Goal: Transaction & Acquisition: Purchase product/service

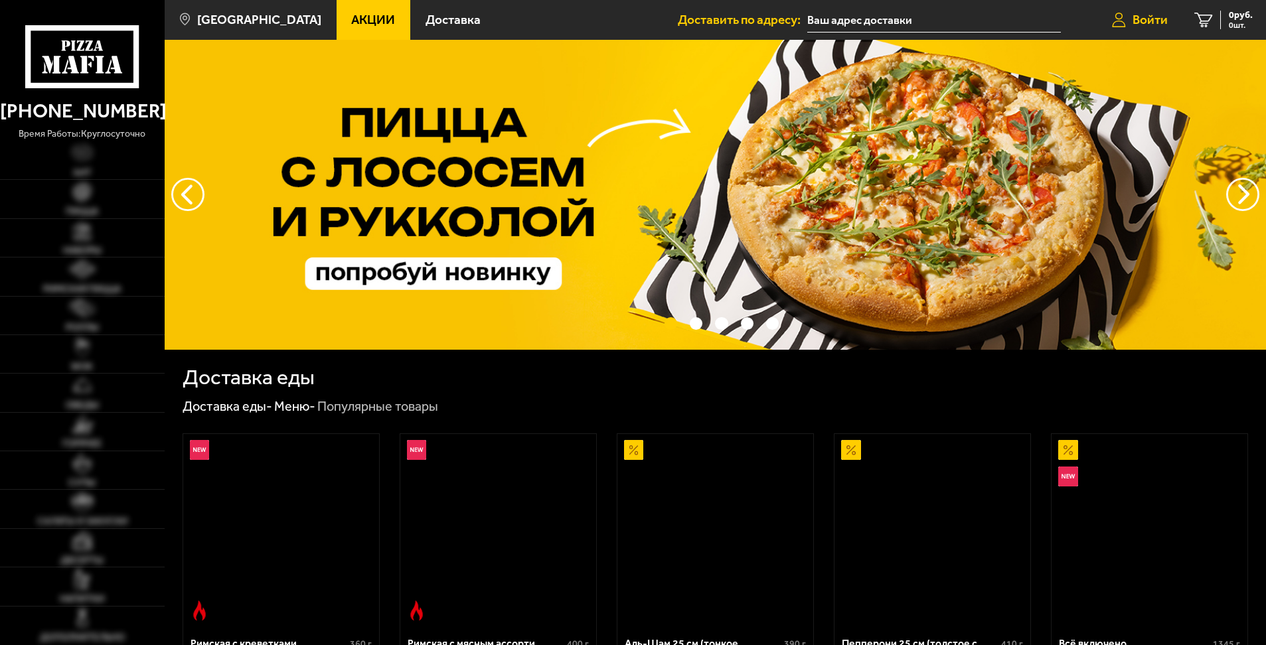
click at [1149, 23] on span "Войти" at bounding box center [1149, 19] width 35 height 13
click at [1151, 20] on span "Войти" at bounding box center [1149, 19] width 35 height 13
click at [183, 190] on button "следующий" at bounding box center [187, 194] width 33 height 33
click at [1147, 16] on span "Войти" at bounding box center [1149, 19] width 35 height 13
click at [1135, 17] on span "Войти" at bounding box center [1149, 19] width 35 height 13
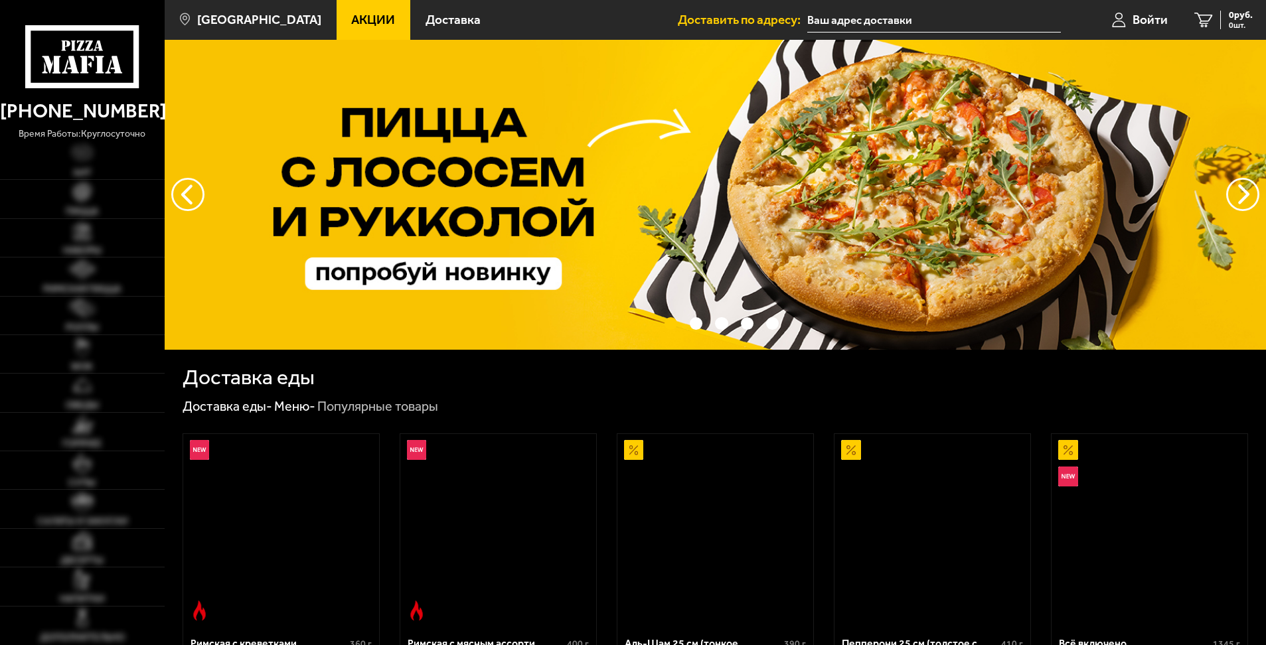
scroll to position [265, 0]
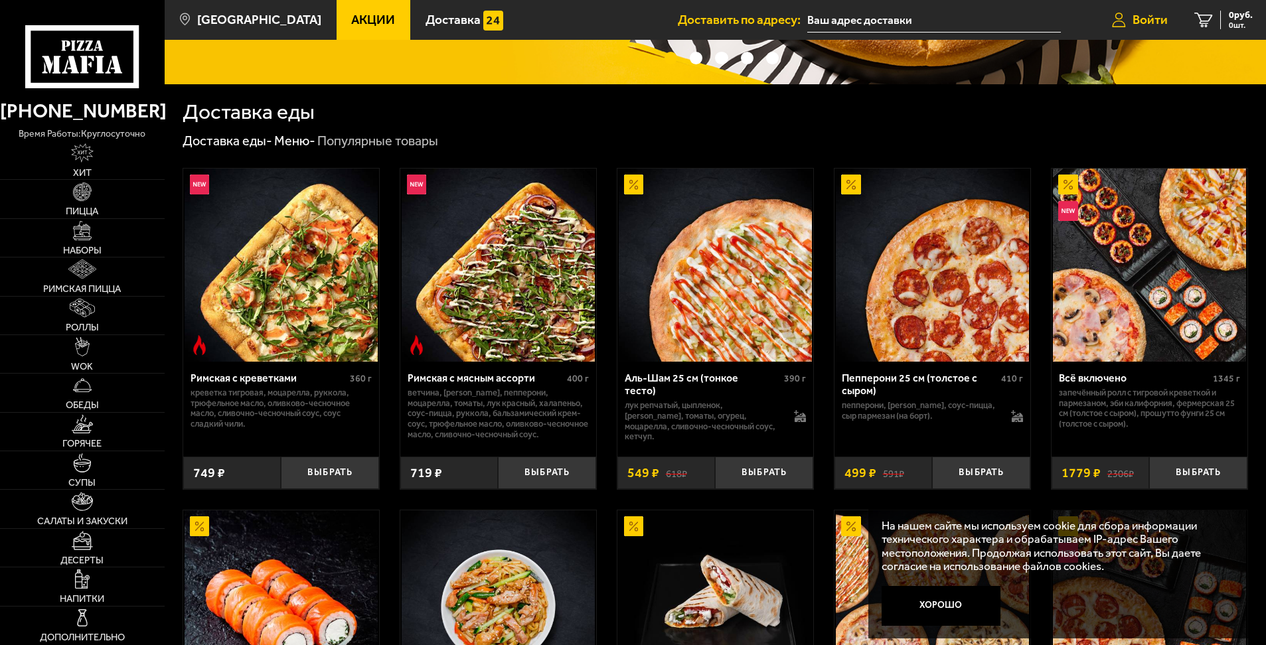
click at [1149, 25] on span "Войти" at bounding box center [1149, 19] width 35 height 13
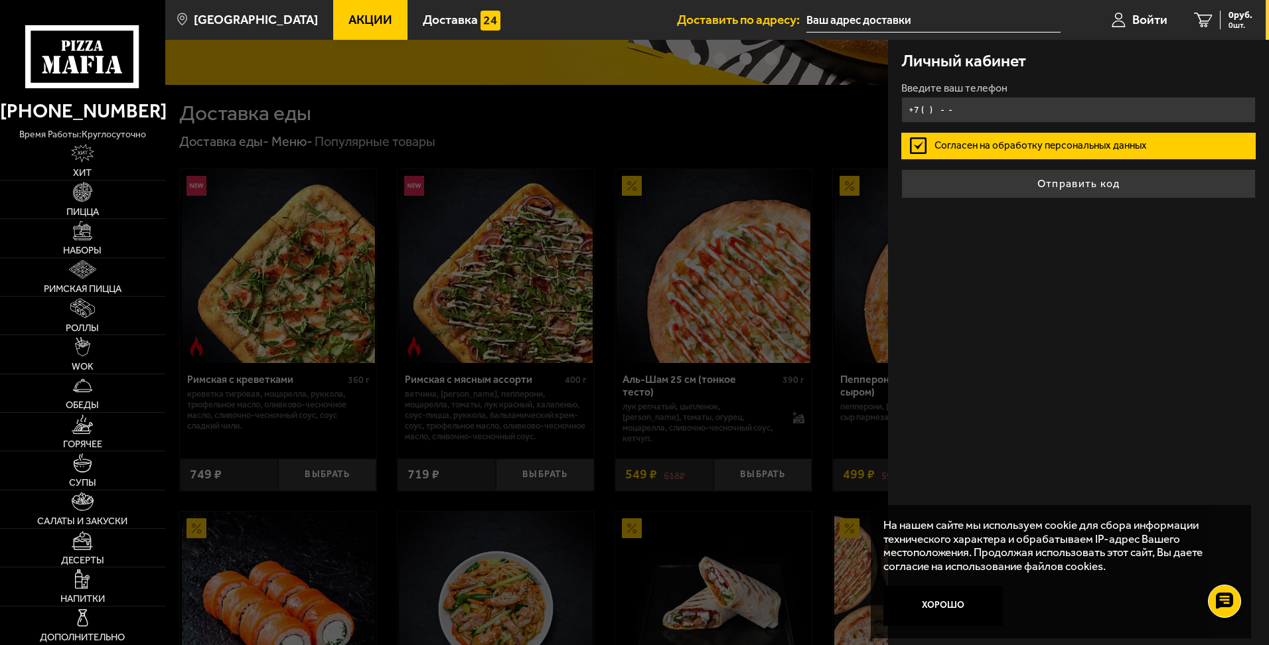
click at [971, 113] on input "+7 ( ) - -" at bounding box center [1078, 110] width 354 height 26
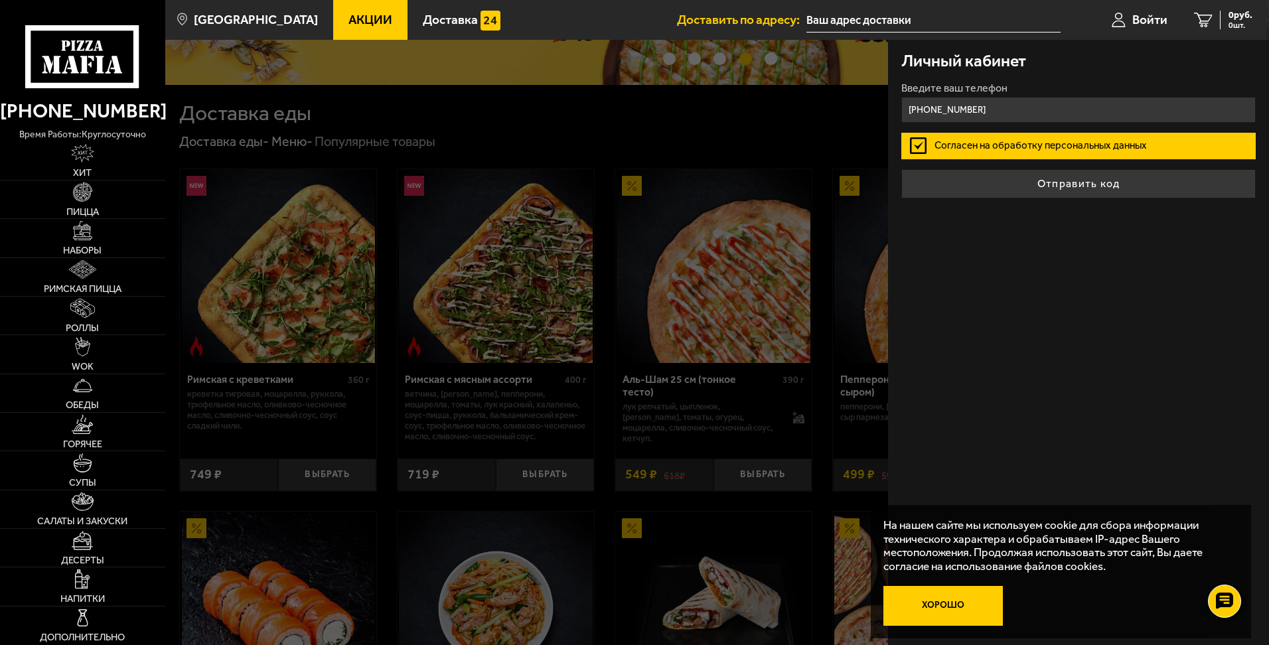
type input "[PHONE_NUMBER]"
click at [964, 610] on button "Хорошо" at bounding box center [942, 606] width 119 height 40
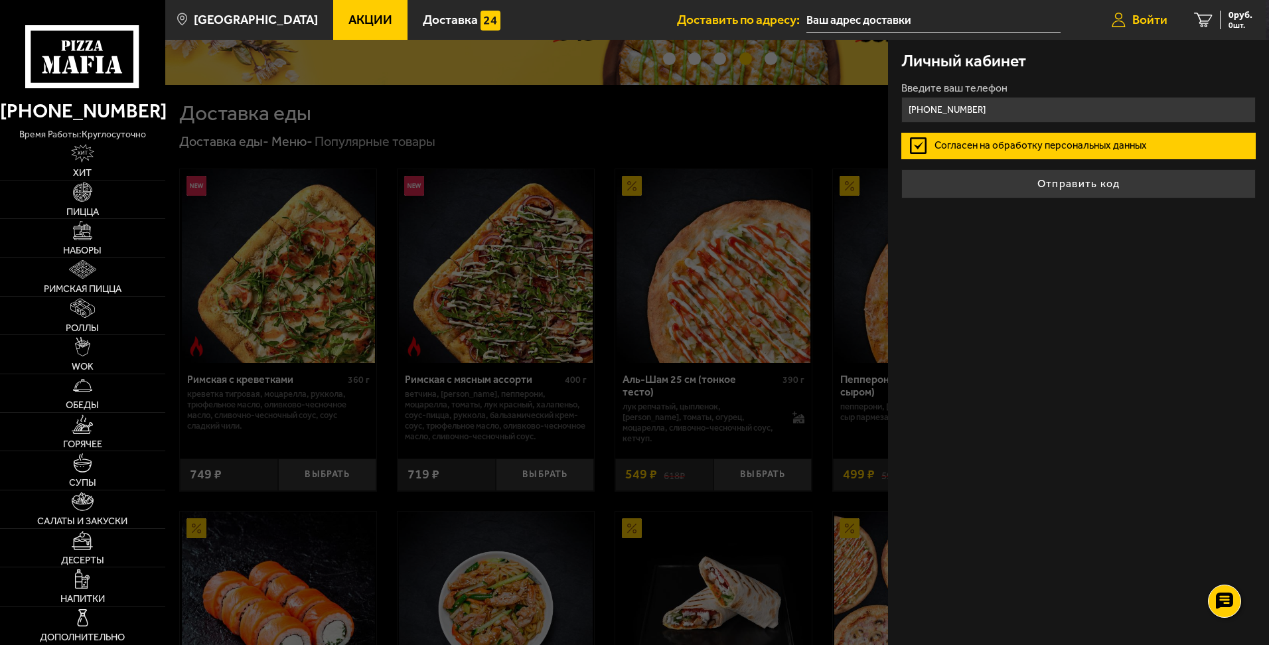
click at [1146, 23] on span "Войти" at bounding box center [1149, 19] width 35 height 13
click at [798, 121] on div at bounding box center [799, 362] width 1269 height 645
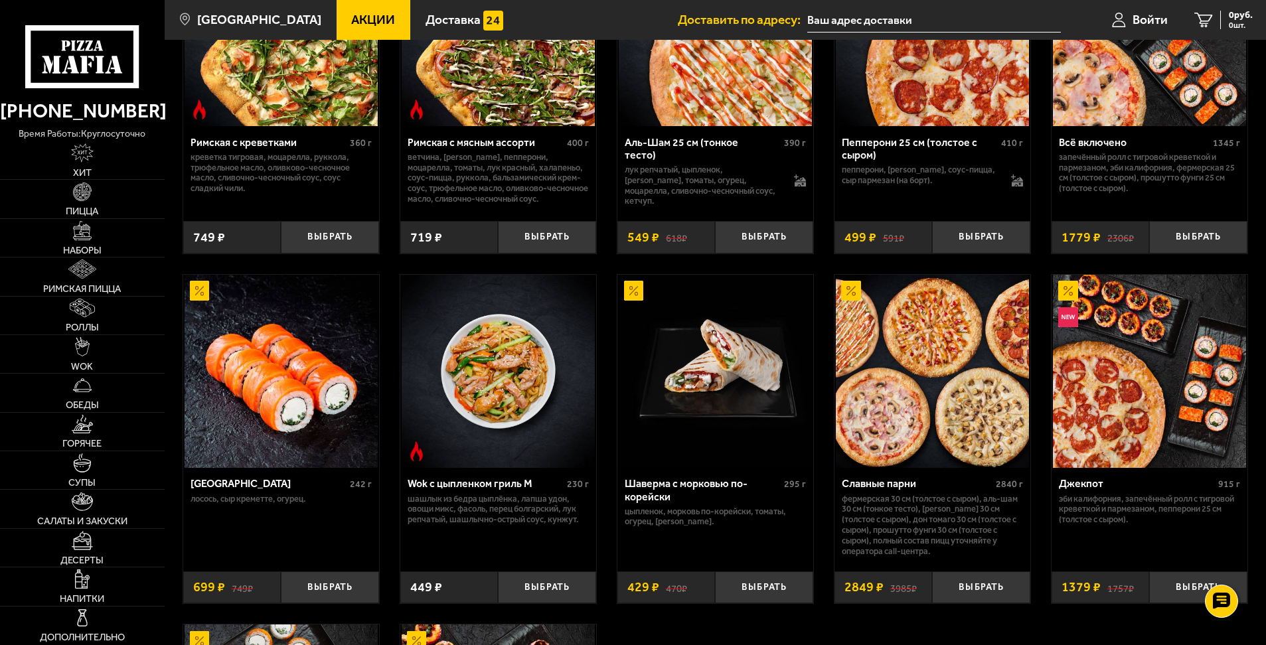
scroll to position [597, 0]
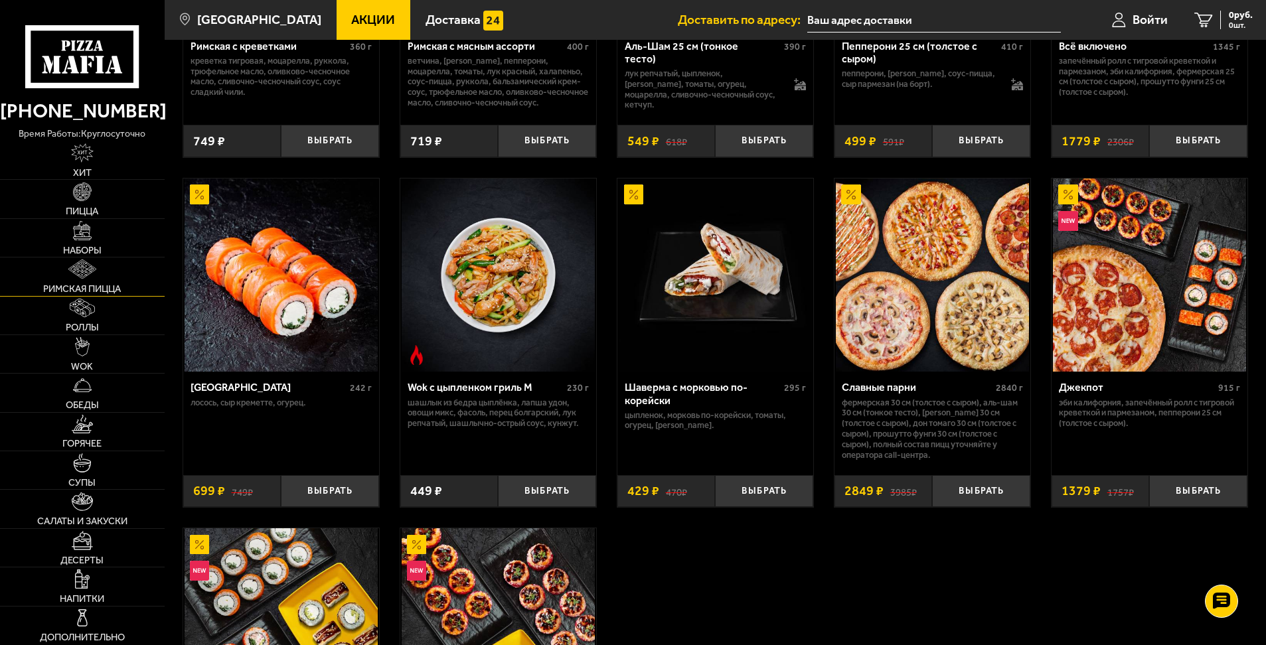
click at [76, 271] on img at bounding box center [81, 268] width 27 height 19
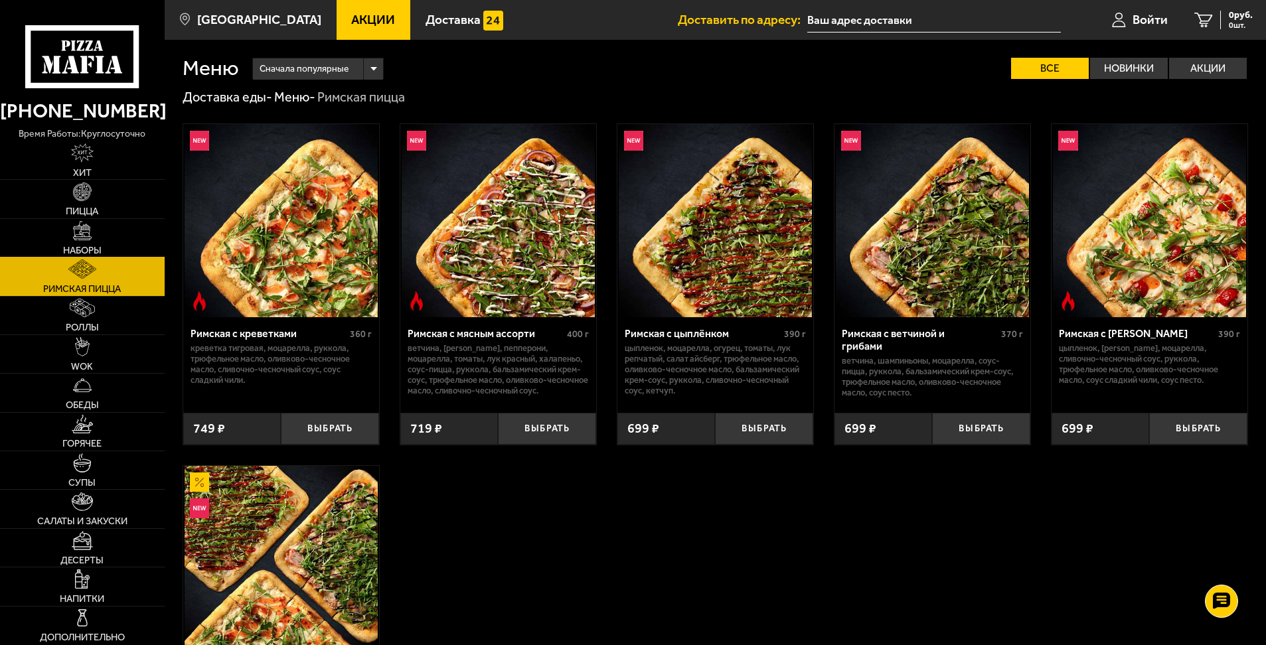
click at [76, 233] on img at bounding box center [82, 230] width 19 height 19
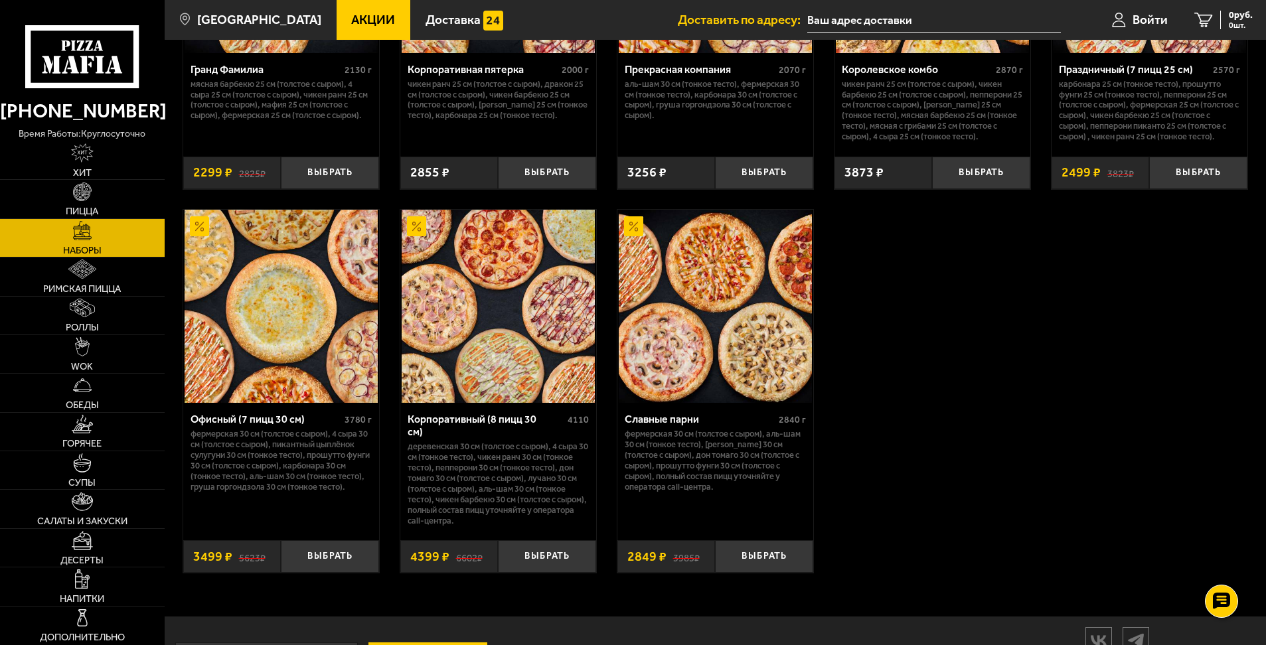
scroll to position [2002, 0]
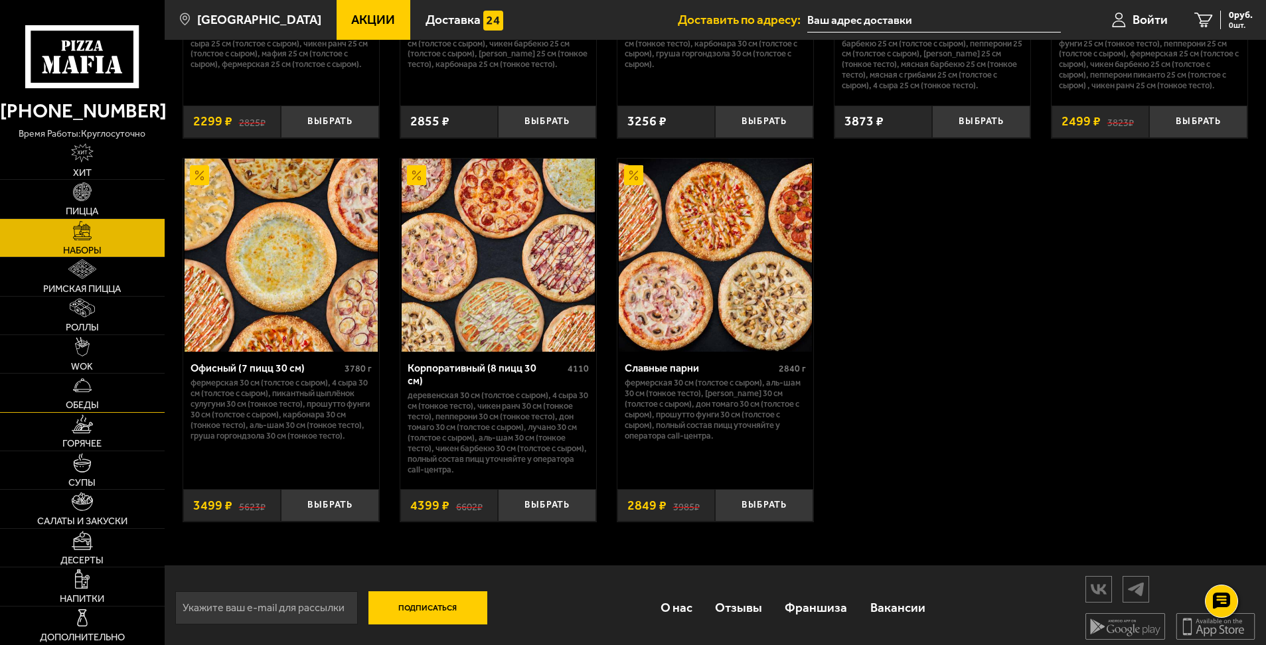
click at [87, 400] on span "Обеды" at bounding box center [82, 405] width 33 height 10
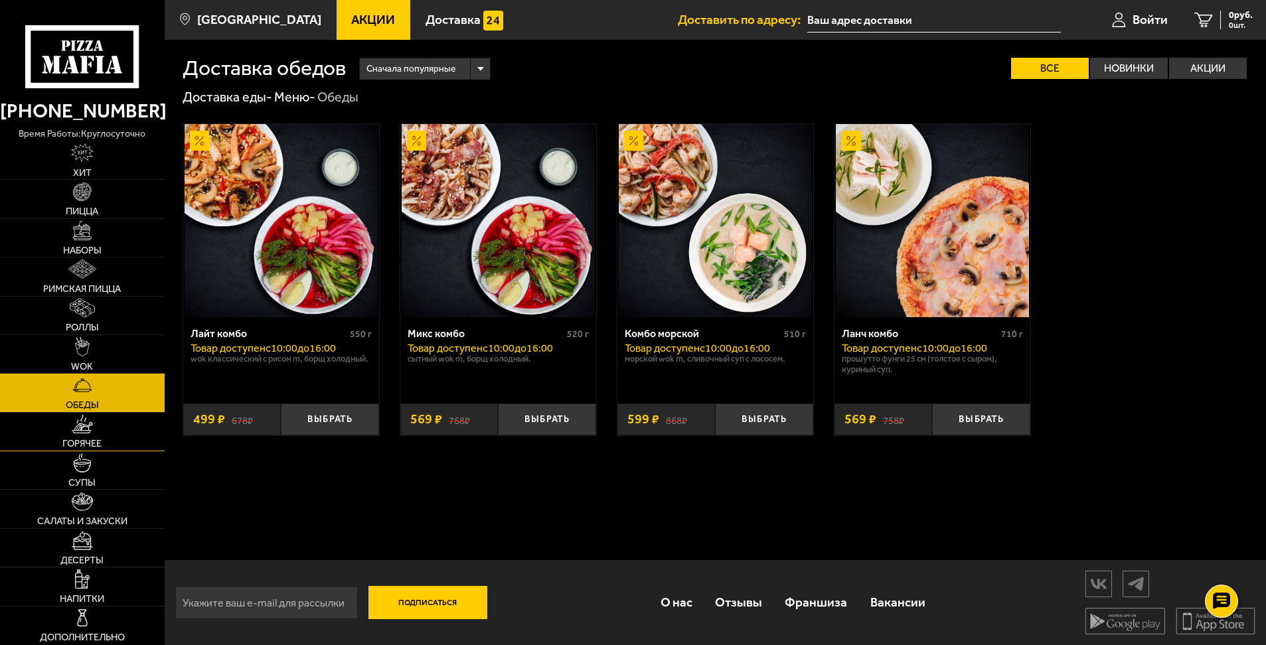
click at [111, 438] on link "Горячее" at bounding box center [82, 432] width 165 height 38
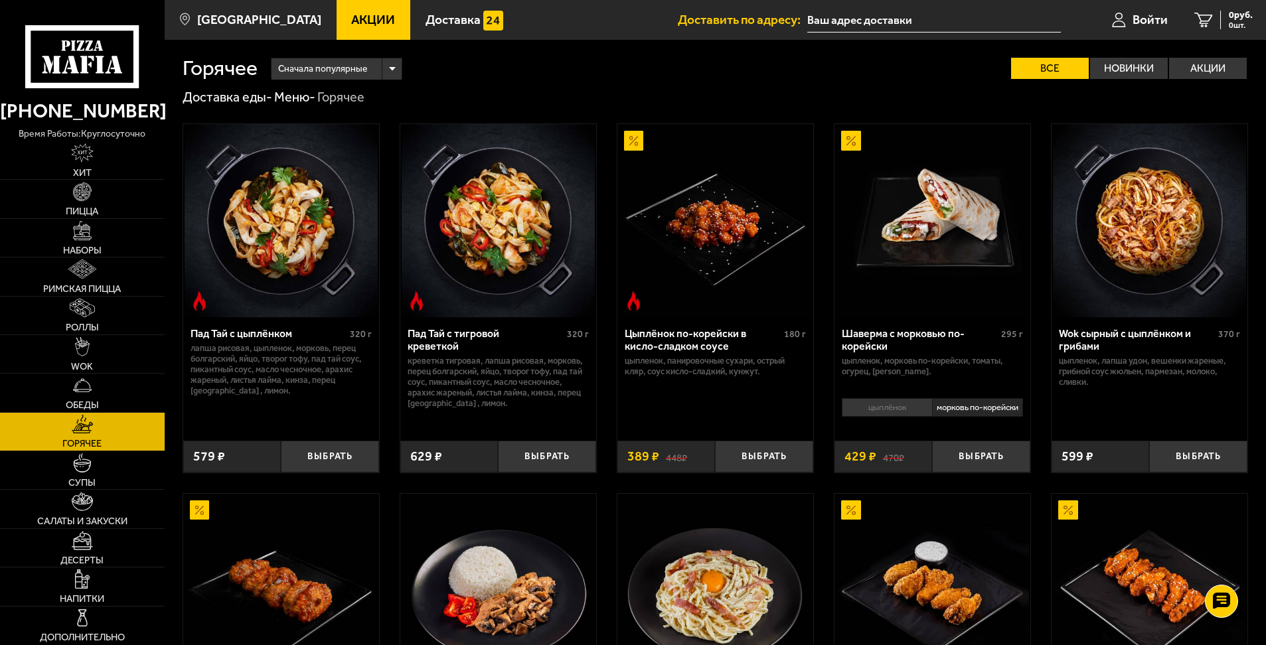
click at [901, 406] on li "цыплёнок" at bounding box center [887, 407] width 90 height 19
click at [968, 415] on li "морковь по-корейски" at bounding box center [977, 407] width 91 height 19
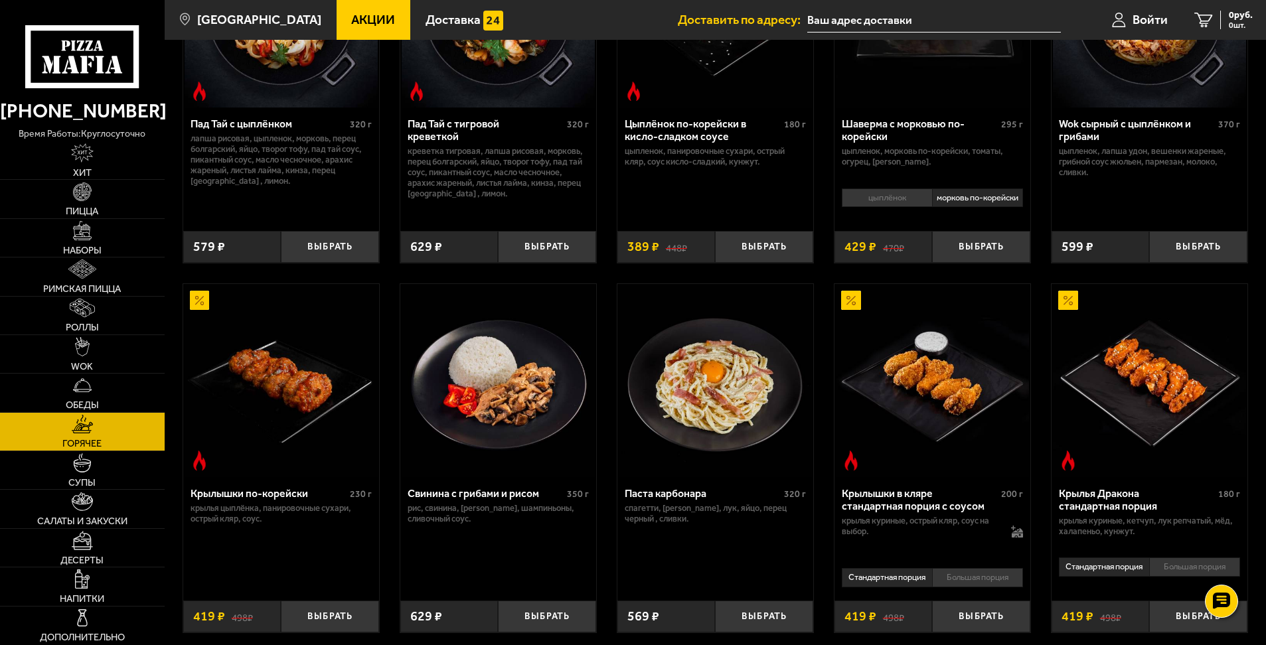
scroll to position [265, 0]
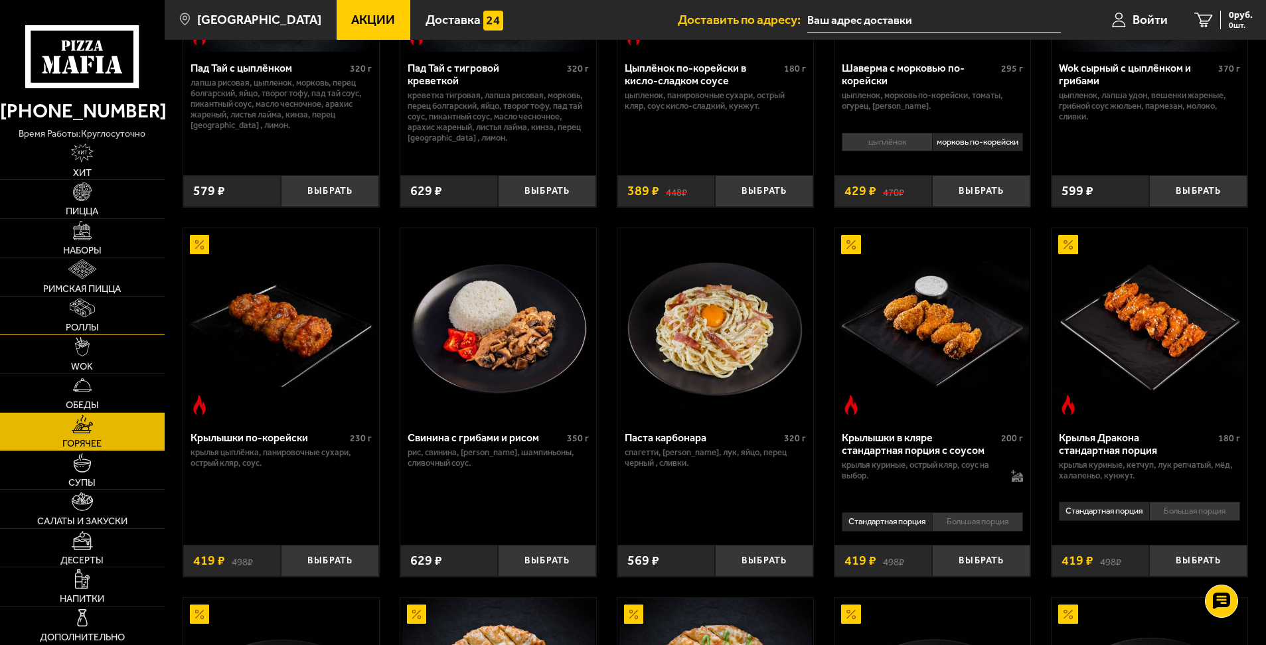
click at [102, 319] on link "Роллы" at bounding box center [82, 316] width 165 height 38
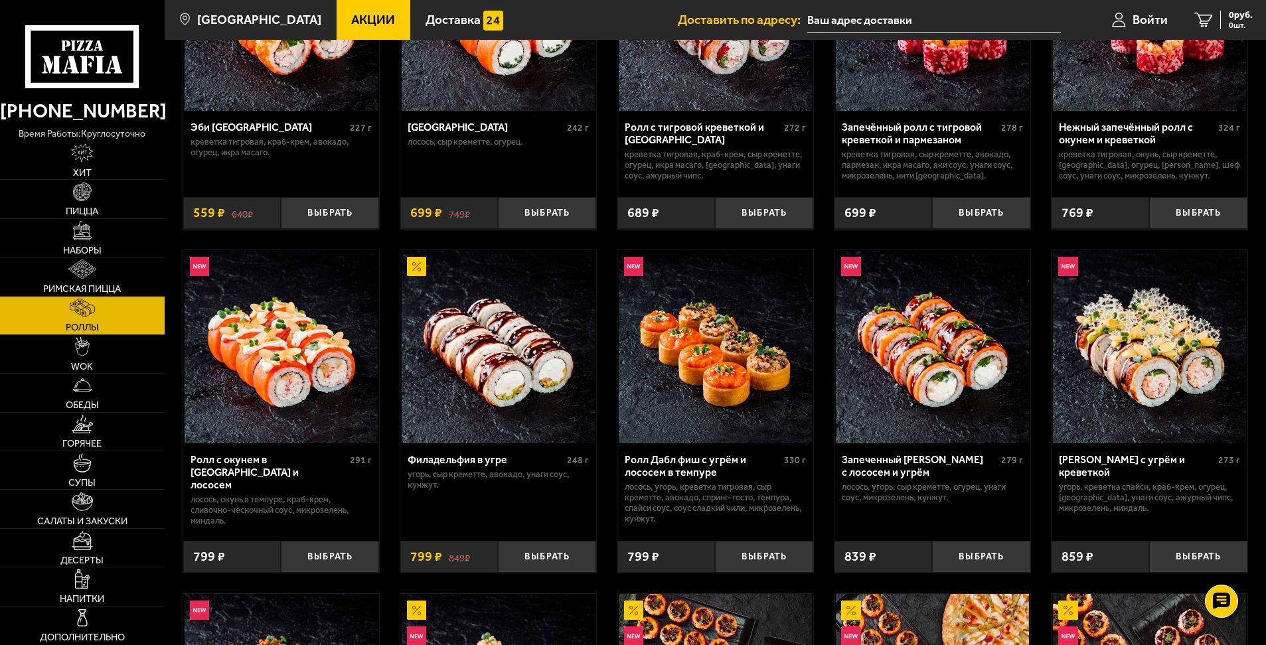
scroll to position [133, 0]
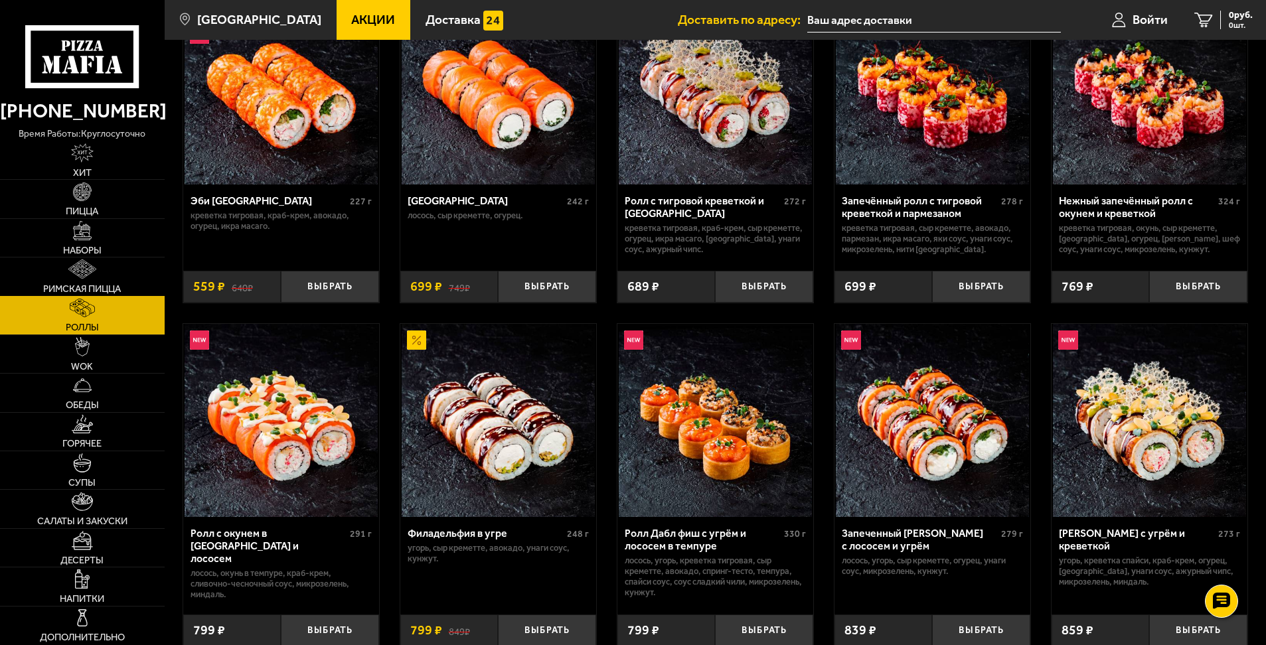
click at [92, 266] on img at bounding box center [81, 268] width 27 height 19
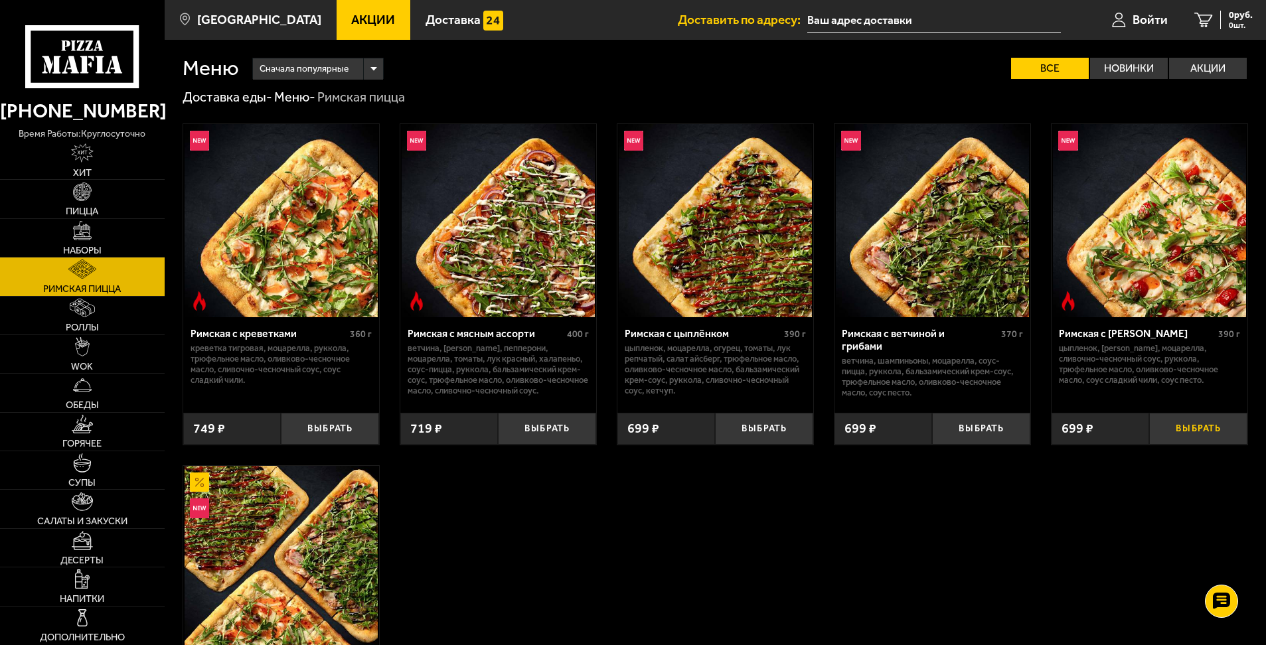
click at [1173, 427] on button "Выбрать" at bounding box center [1198, 429] width 98 height 33
click at [109, 341] on link "WOK" at bounding box center [82, 354] width 165 height 38
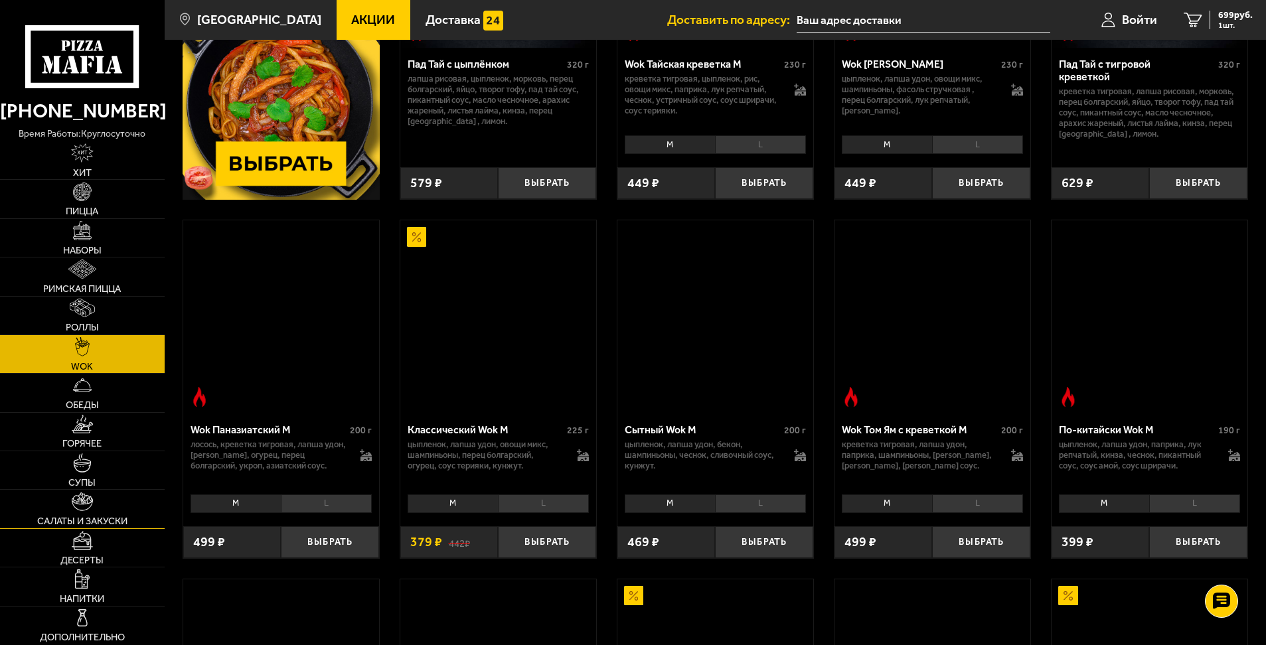
scroll to position [332, 0]
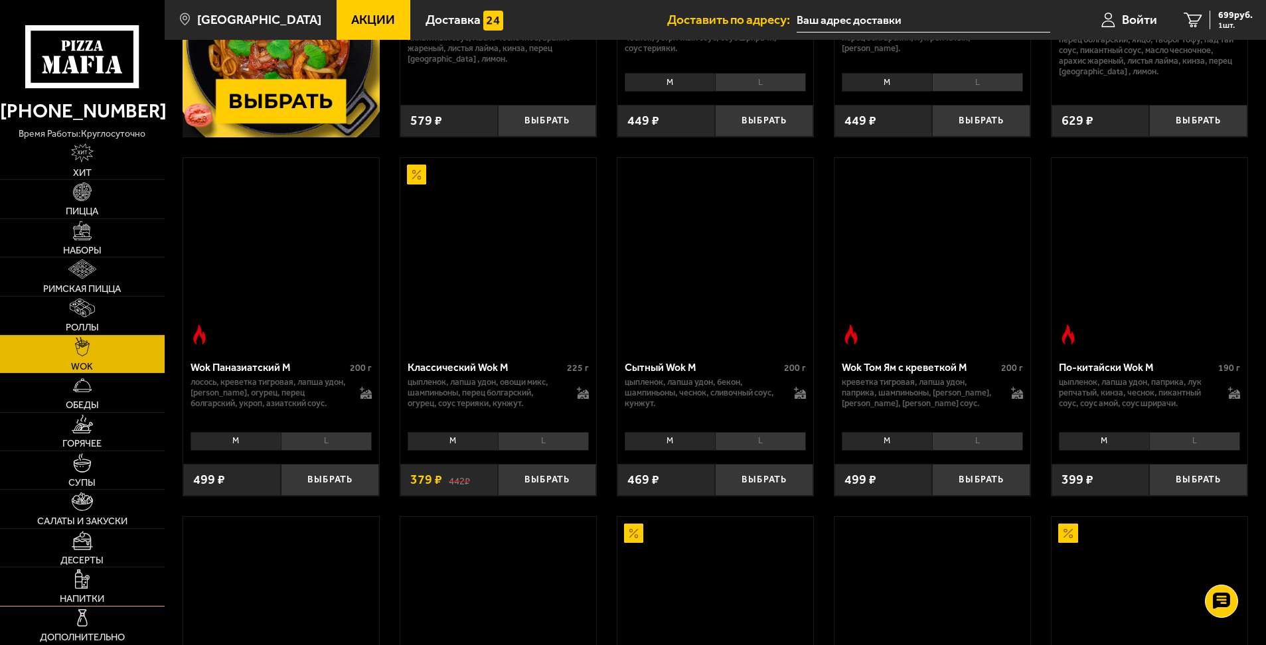
click at [98, 585] on link "Напитки" at bounding box center [82, 586] width 165 height 38
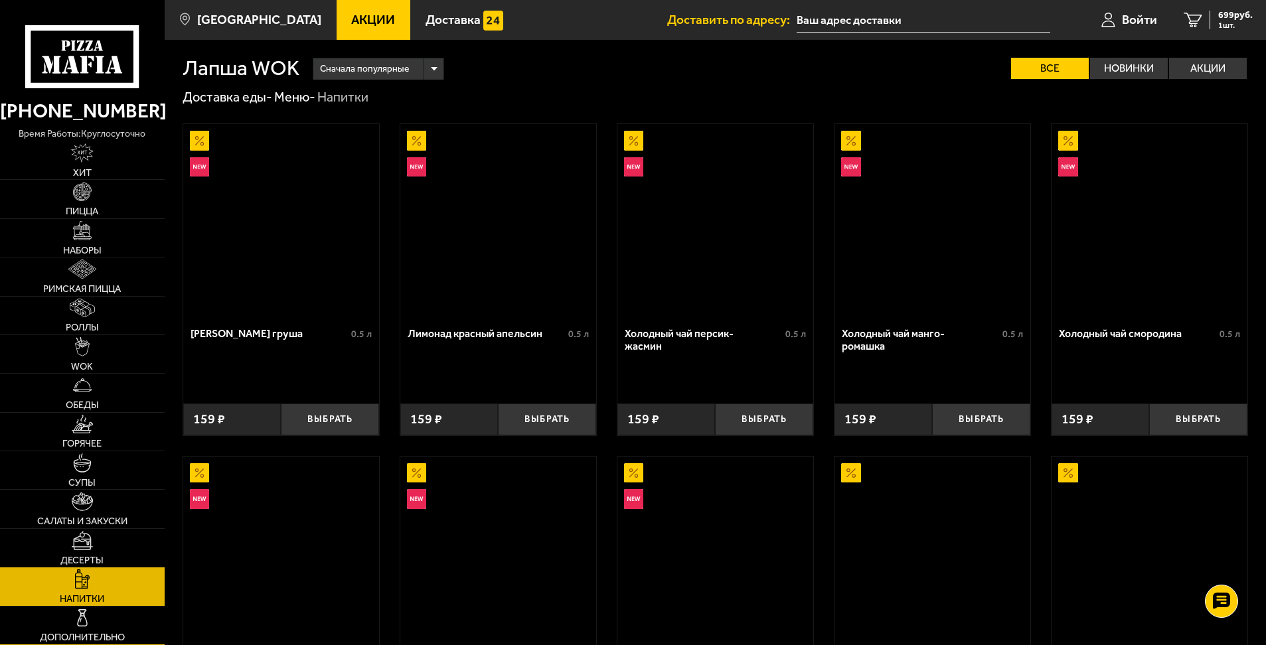
click at [96, 623] on link "Дополнительно" at bounding box center [82, 626] width 165 height 38
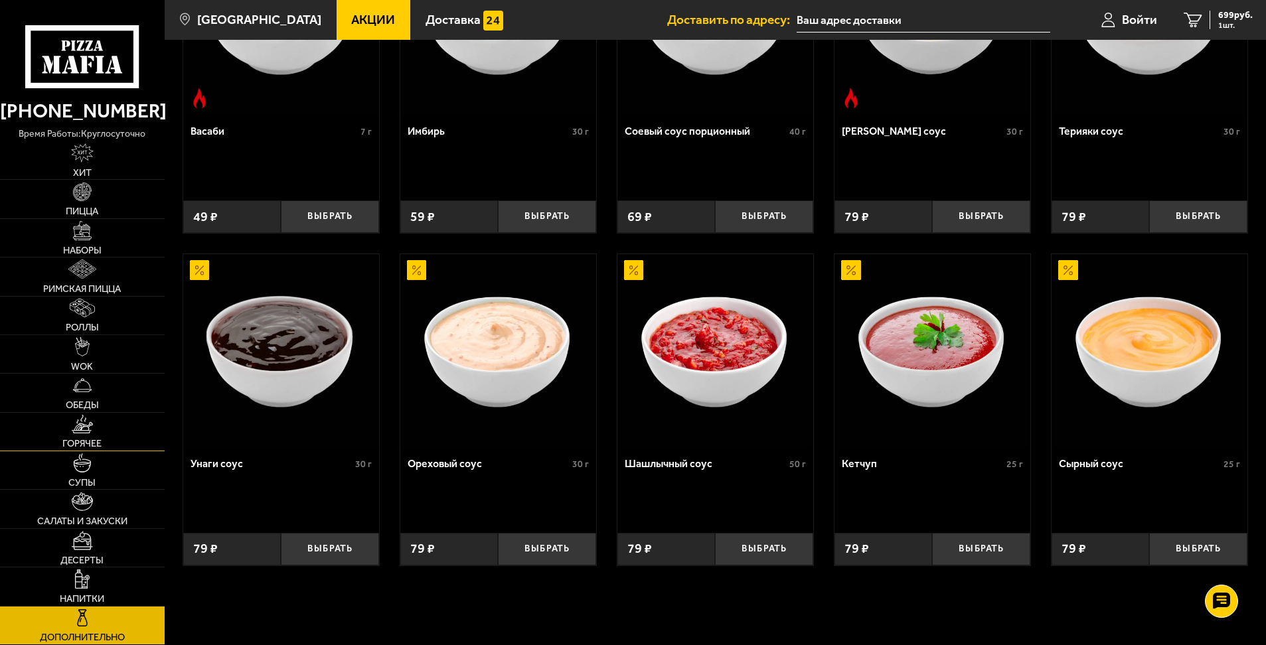
scroll to position [531, 0]
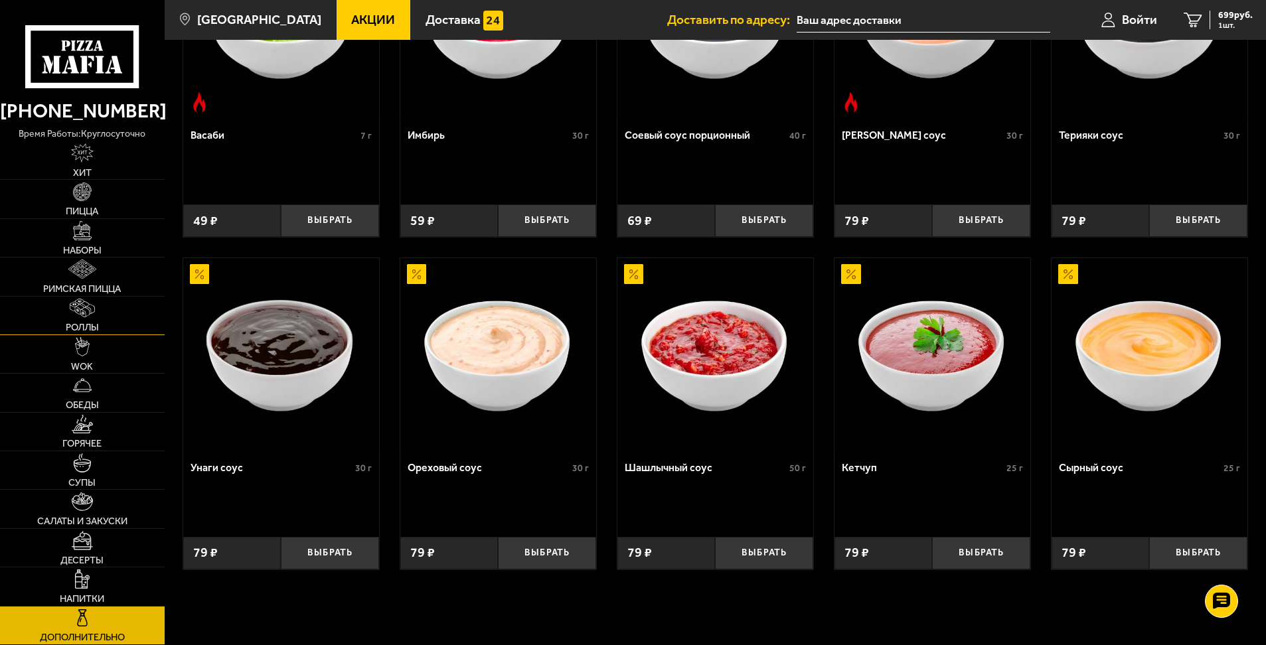
click at [104, 319] on link "Роллы" at bounding box center [82, 316] width 165 height 38
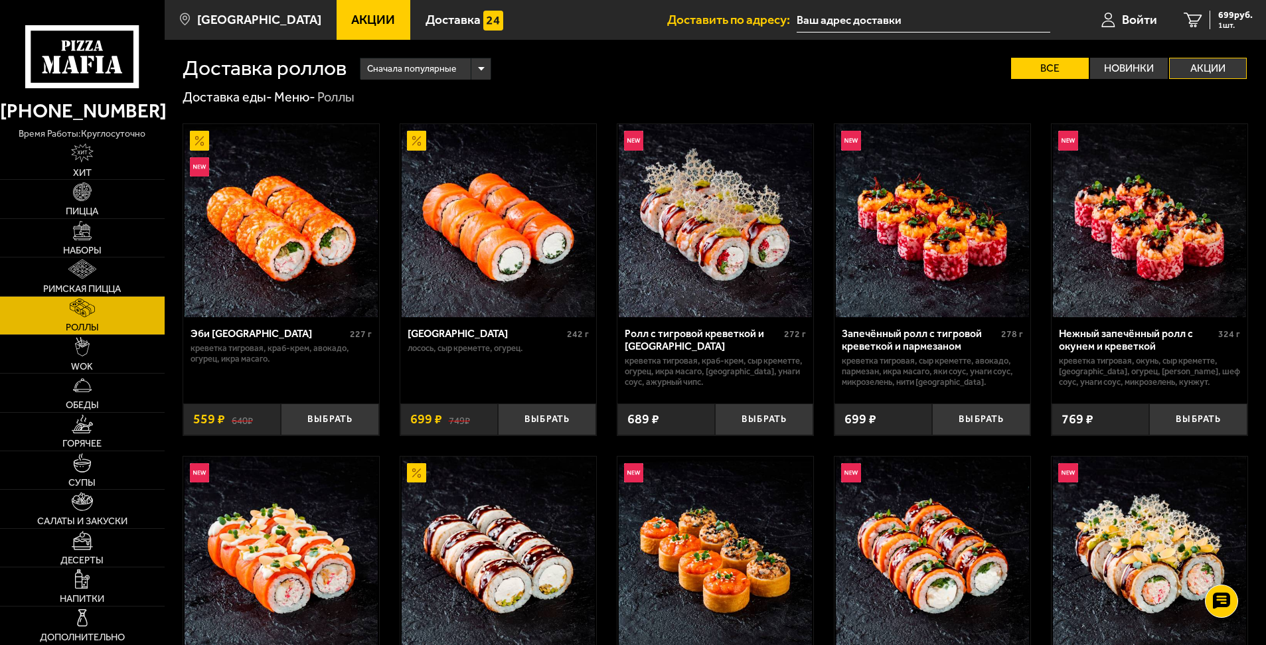
click at [1216, 72] on label "Акции" at bounding box center [1208, 68] width 78 height 21
click at [0, 0] on input "Акции" at bounding box center [0, 0] width 0 height 0
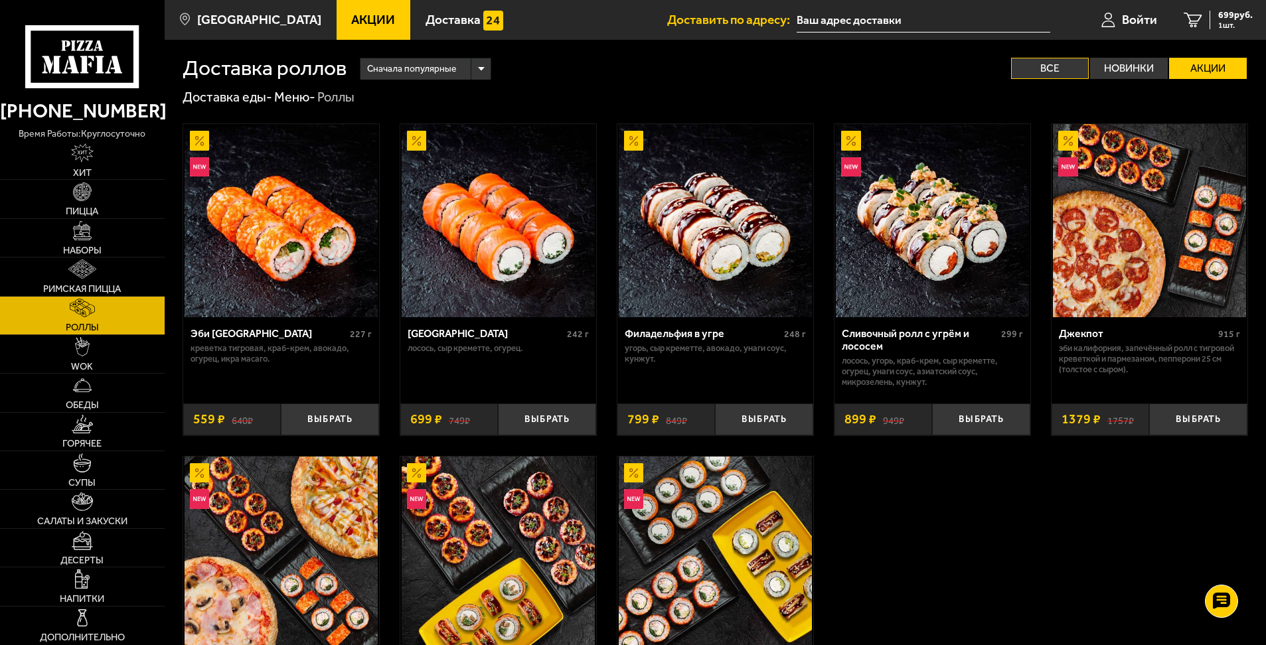
click at [1055, 66] on label "Все" at bounding box center [1050, 68] width 78 height 21
click at [0, 0] on input "Все" at bounding box center [0, 0] width 0 height 0
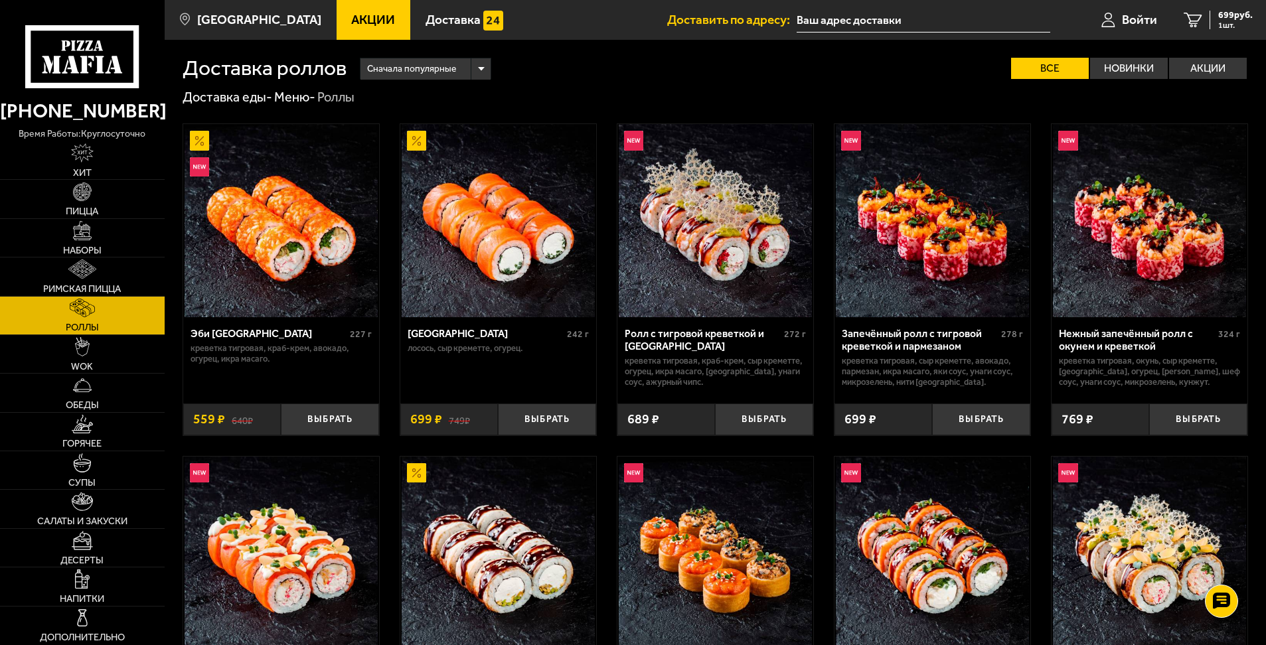
click at [463, 59] on div "Сначала популярные" at bounding box center [425, 68] width 131 height 21
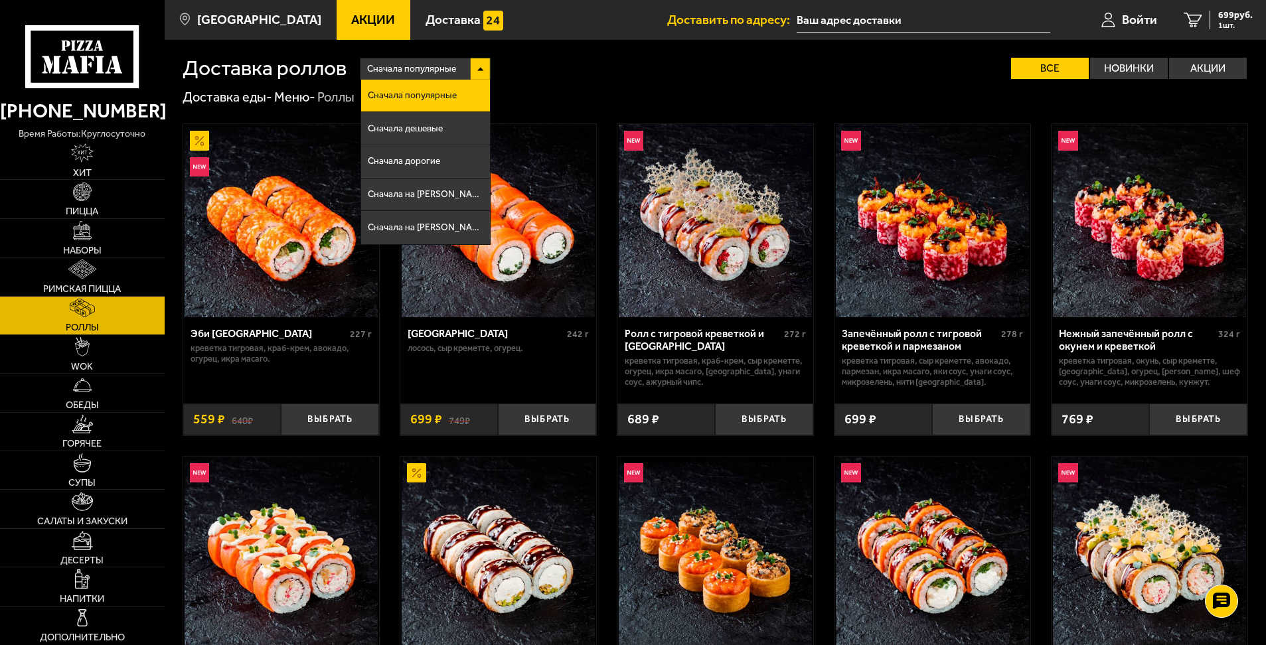
click at [487, 64] on div "Сначала популярные" at bounding box center [425, 68] width 131 height 21
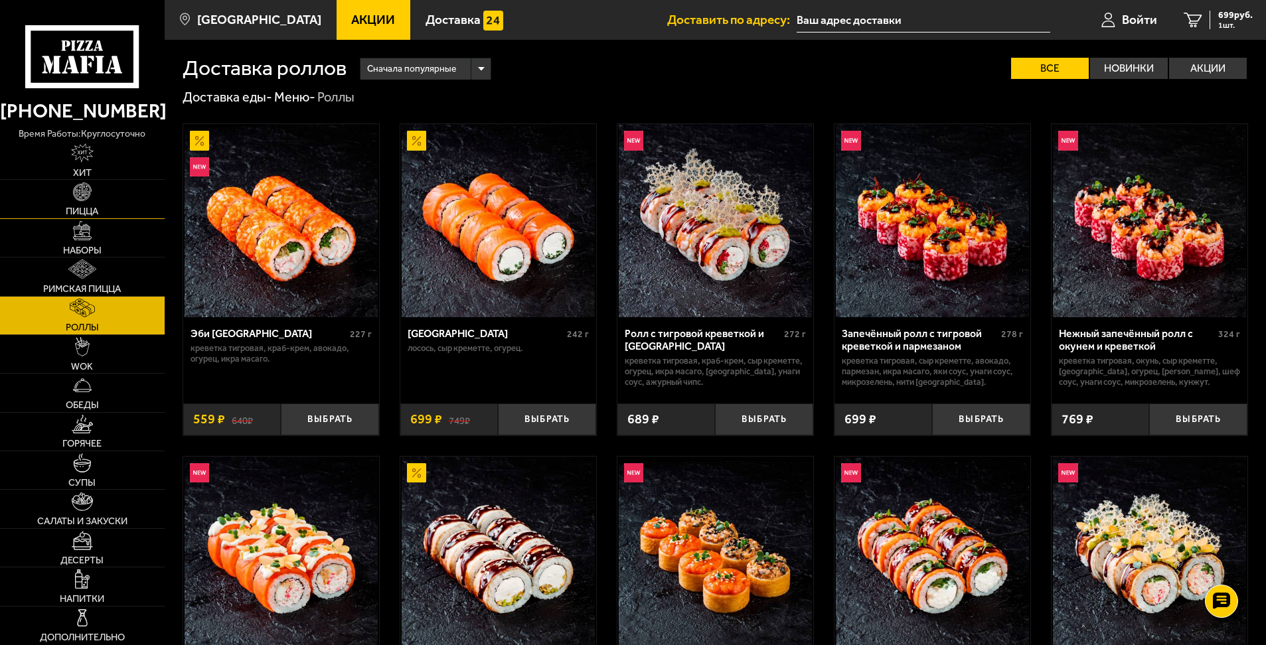
click at [90, 190] on img at bounding box center [82, 192] width 19 height 19
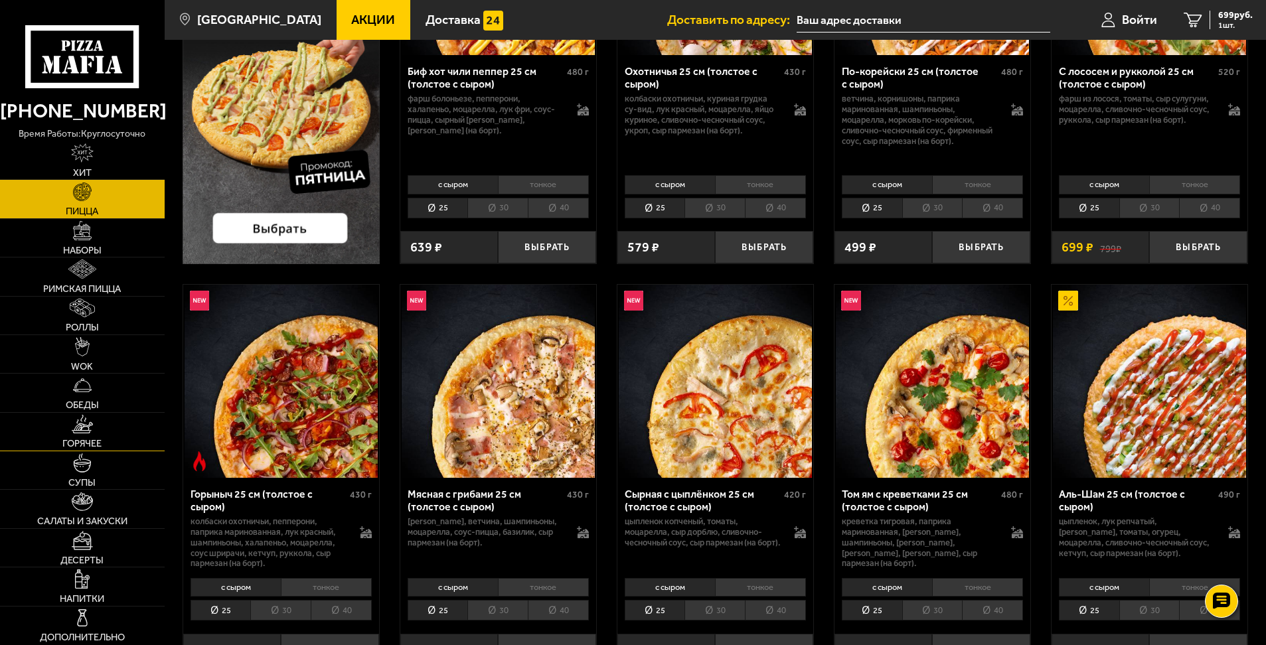
scroll to position [265, 0]
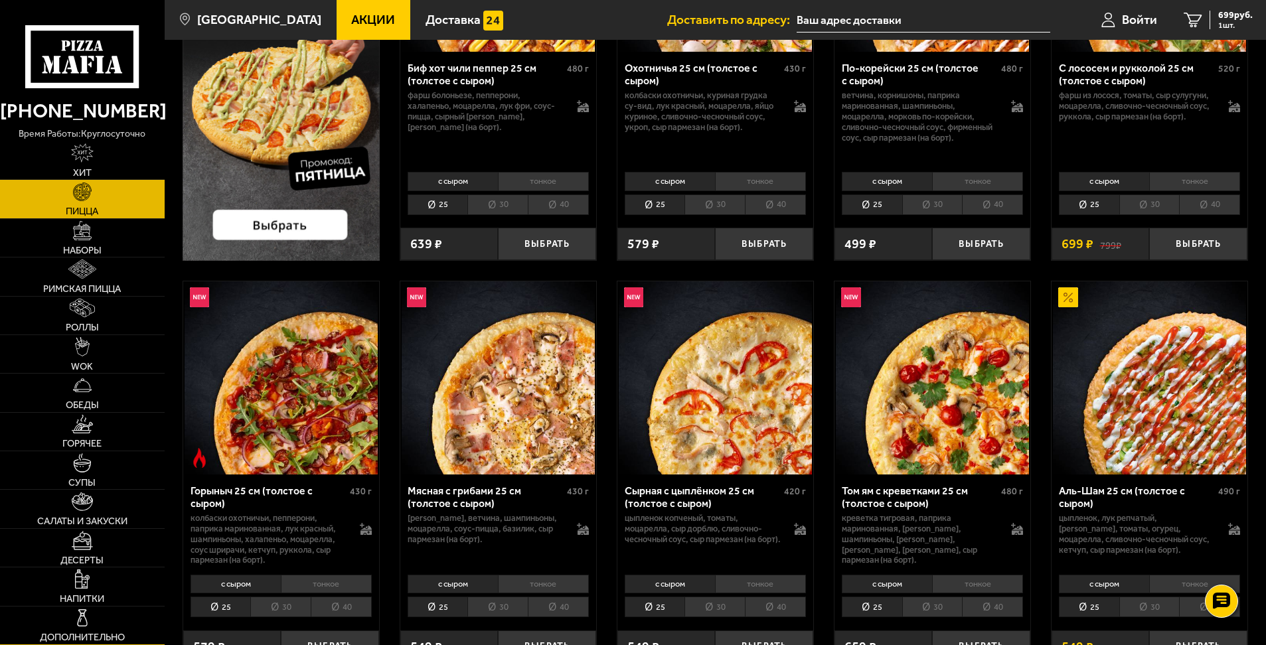
click at [93, 609] on link "Дополнительно" at bounding box center [82, 626] width 165 height 38
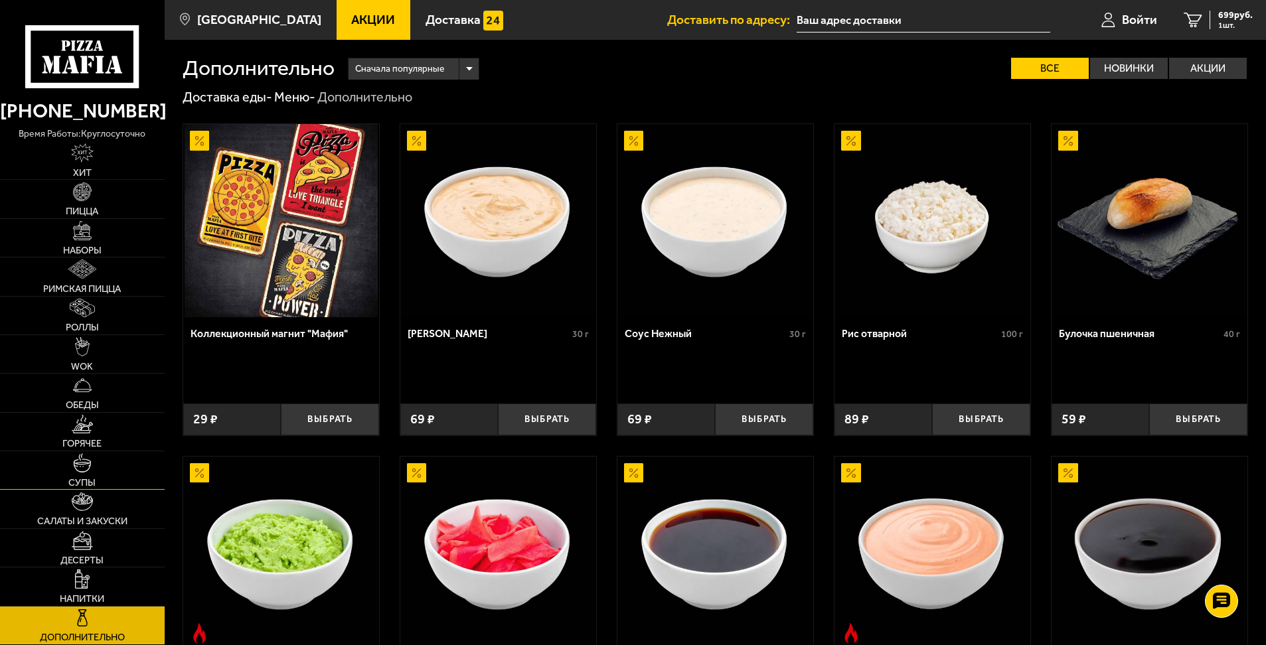
click at [93, 463] on link "Супы" at bounding box center [82, 470] width 165 height 38
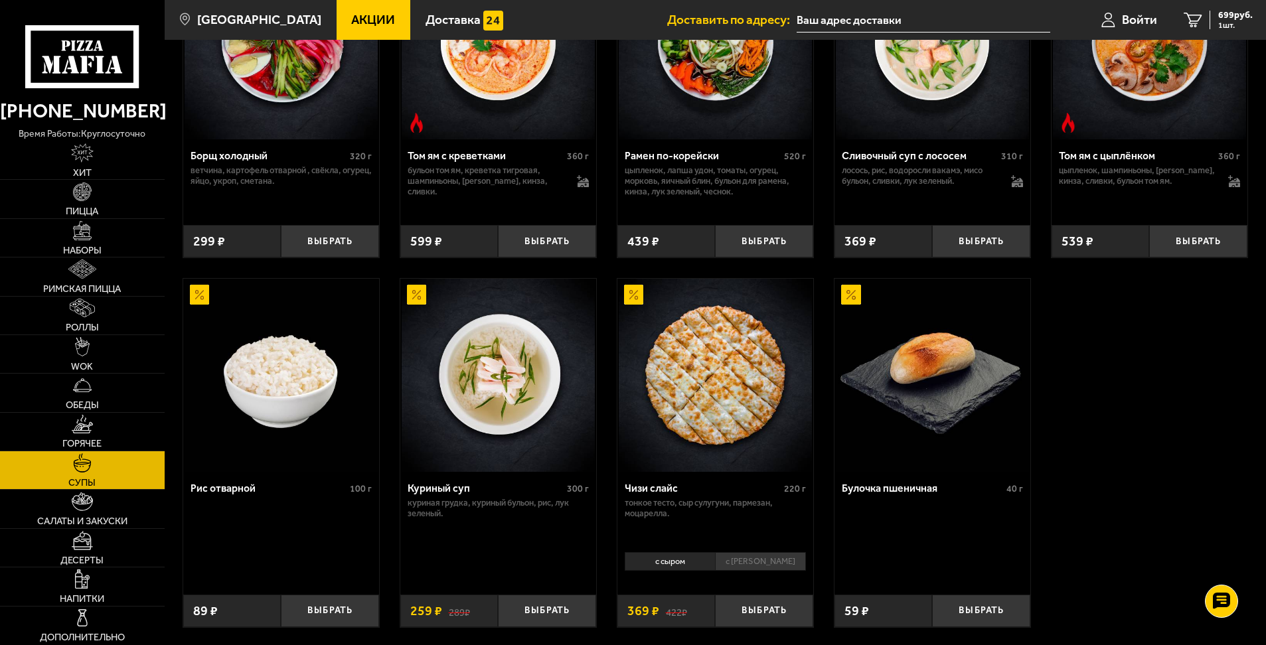
scroll to position [332, 0]
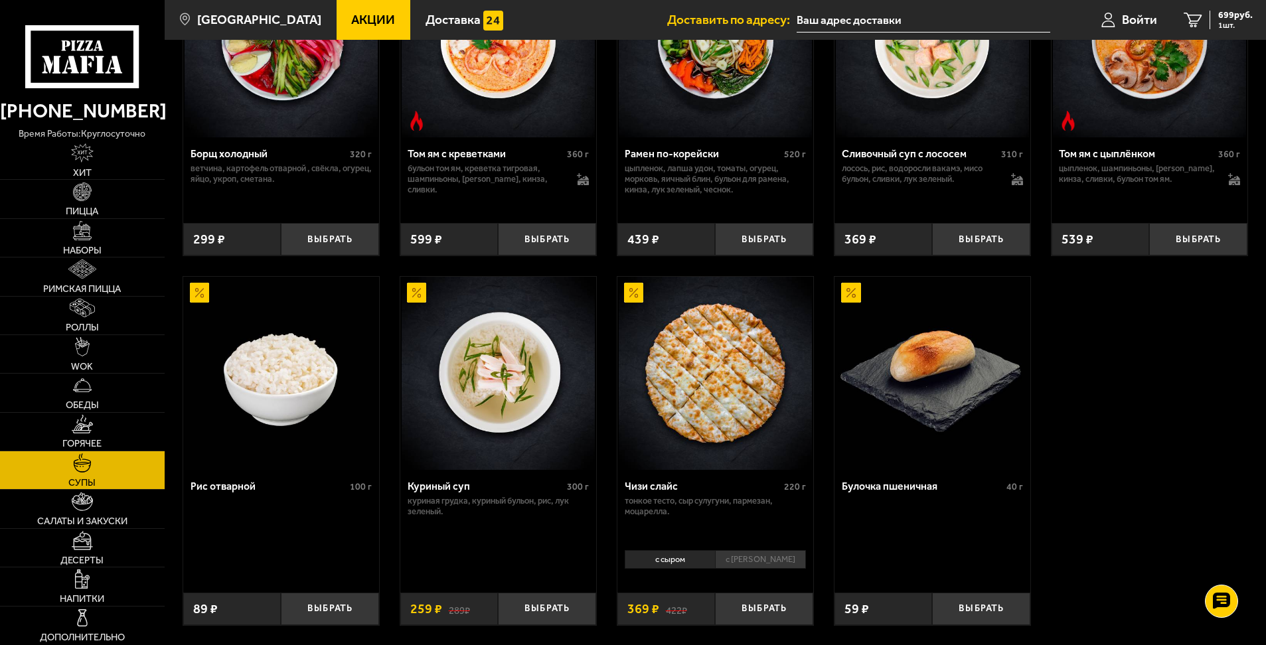
click at [767, 565] on li "с [PERSON_NAME]" at bounding box center [760, 559] width 91 height 19
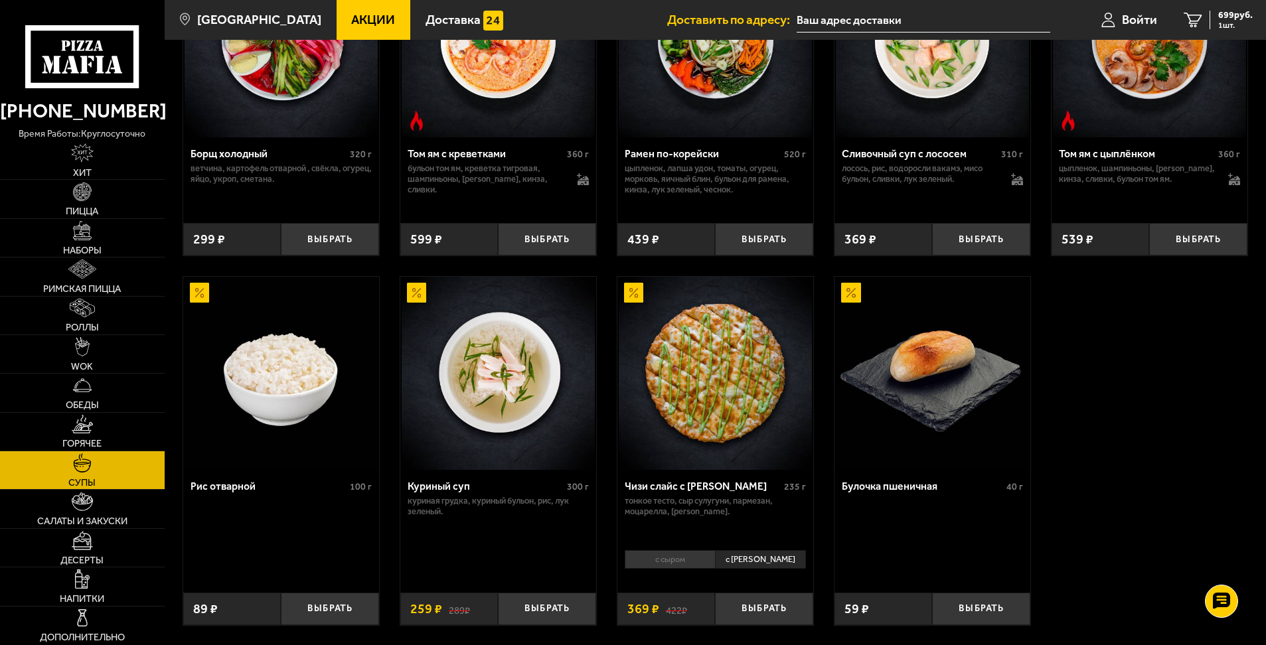
click at [697, 565] on li "с сыром" at bounding box center [669, 559] width 90 height 19
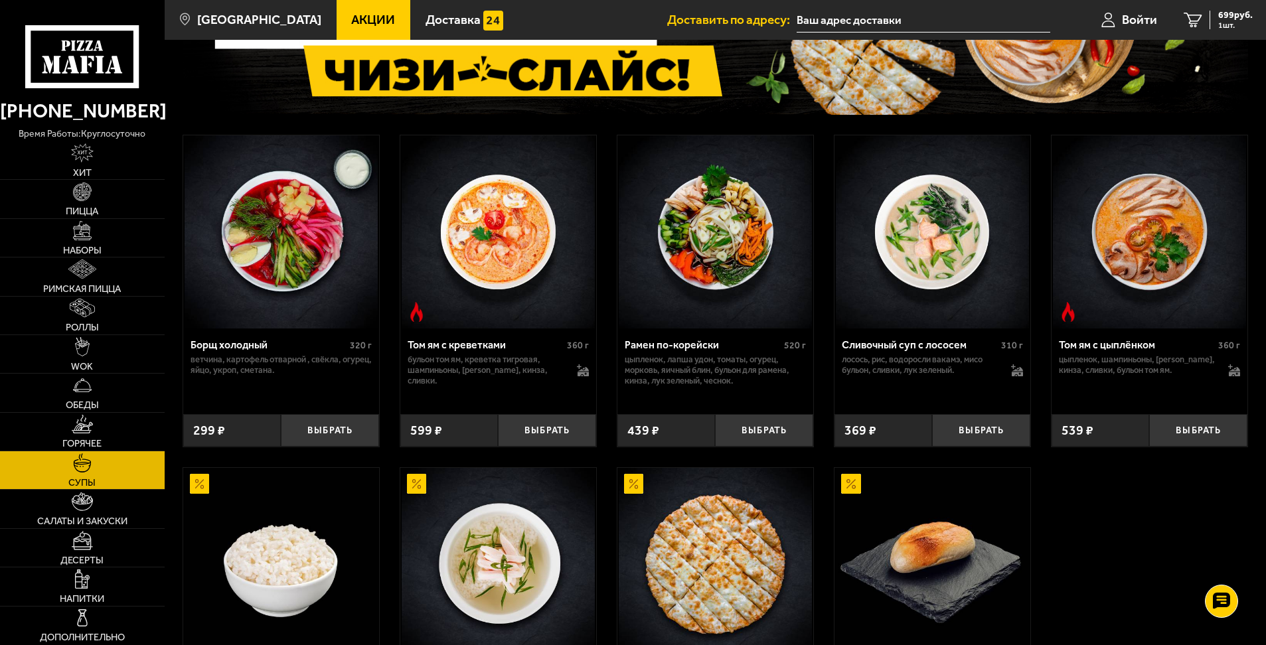
scroll to position [133, 0]
